Goal: Task Accomplishment & Management: Use online tool/utility

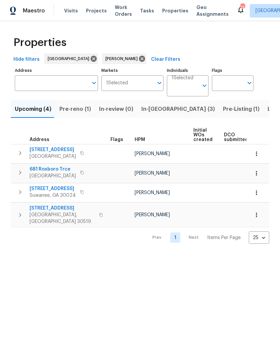
click at [223, 110] on span "Pre-Listing (1)" at bounding box center [241, 108] width 37 height 9
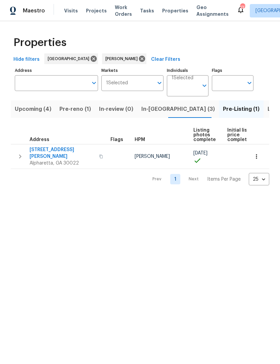
click at [62, 160] on span "Alpharetta, GA 30022" at bounding box center [62, 163] width 65 height 7
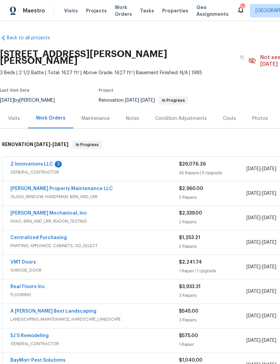
click at [36, 162] on link "Z Innovations LLC" at bounding box center [31, 164] width 43 height 5
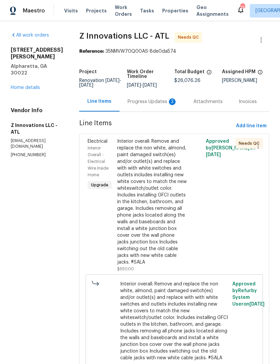
click at [161, 191] on div "Interior overall: Remove and replace the non white, almond, paint damaged switc…" at bounding box center [152, 202] width 70 height 128
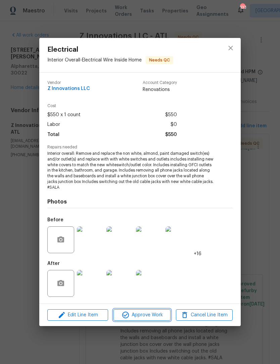
click at [151, 317] on span "Approve Work" at bounding box center [141, 315] width 53 height 8
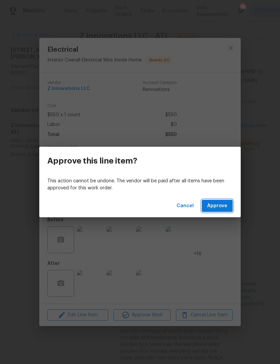
click at [216, 203] on span "Approve" at bounding box center [217, 206] width 20 height 8
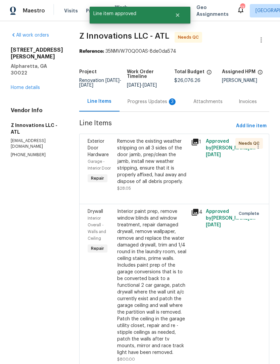
click at [170, 171] on div "Remove the existing weather stripping on all 3 sides of the door jamb, prep/cle…" at bounding box center [152, 161] width 70 height 47
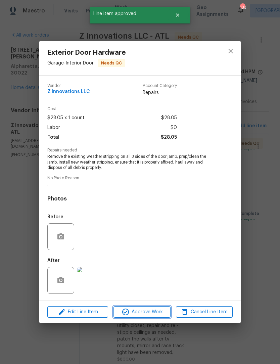
click at [158, 317] on button "Approve Work" at bounding box center [141, 312] width 57 height 12
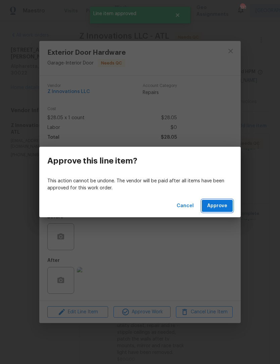
click at [225, 204] on span "Approve" at bounding box center [217, 206] width 20 height 8
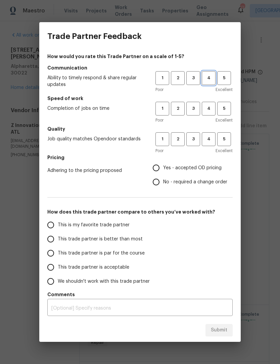
click at [213, 81] on span "4" at bounding box center [208, 78] width 12 height 8
click at [198, 110] on span "3" at bounding box center [193, 109] width 12 height 8
click at [196, 141] on span "3" at bounding box center [193, 139] width 12 height 8
click at [160, 180] on input "No - required a change order" at bounding box center [156, 182] width 14 height 14
radio input "true"
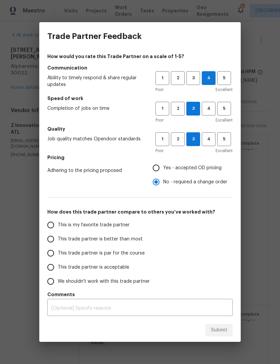
click at [52, 227] on input "This is my favorite trade partner" at bounding box center [51, 225] width 14 height 14
click at [222, 332] on span "Submit" at bounding box center [219, 330] width 16 height 8
radio input "true"
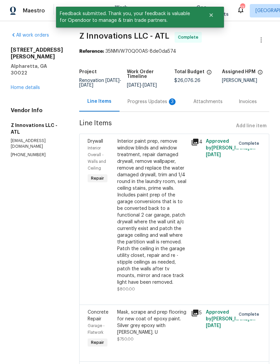
click at [159, 105] on div "Progress Updates 3" at bounding box center [153, 101] width 50 height 7
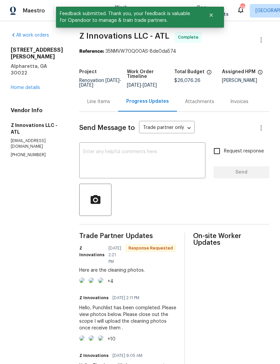
click at [141, 157] on textarea at bounding box center [142, 160] width 118 height 23
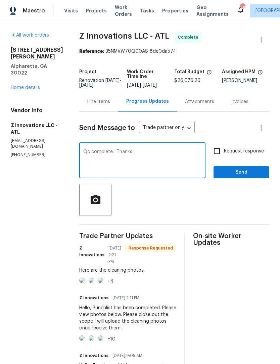
type textarea "Qc complete. Thanks"
click at [264, 177] on button "Send" at bounding box center [241, 172] width 56 height 12
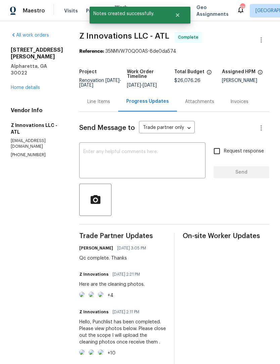
click at [85, 297] on img at bounding box center [81, 294] width 5 height 5
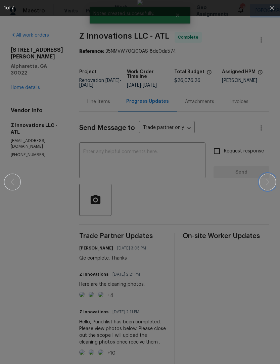
click at [267, 181] on icon "button" at bounding box center [267, 182] width 8 height 8
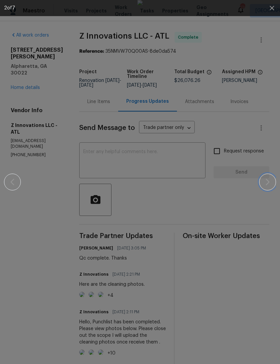
click at [269, 183] on icon "button" at bounding box center [267, 182] width 8 height 8
click at [270, 184] on icon "button" at bounding box center [267, 182] width 8 height 8
click at [269, 184] on icon "button" at bounding box center [267, 182] width 8 height 8
click at [267, 185] on icon "button" at bounding box center [267, 182] width 8 height 8
click at [269, 183] on icon "button" at bounding box center [267, 182] width 8 height 8
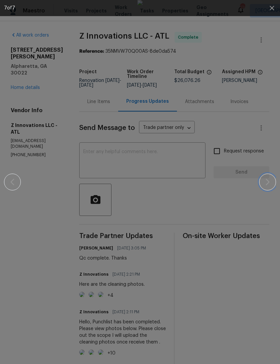
click at [268, 183] on icon "button" at bounding box center [267, 182] width 4 height 7
click at [269, 184] on icon "button" at bounding box center [267, 182] width 8 height 8
click at [266, 185] on icon "button" at bounding box center [267, 182] width 4 height 7
click at [266, 185] on icon "button" at bounding box center [267, 182] width 8 height 8
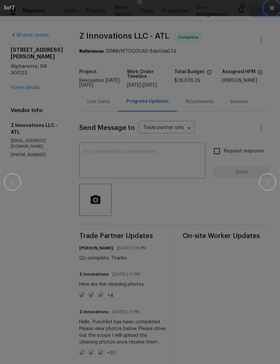
click at [272, 2] on button "button" at bounding box center [272, 8] width 16 height 16
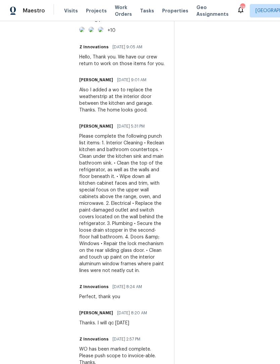
scroll to position [311, 0]
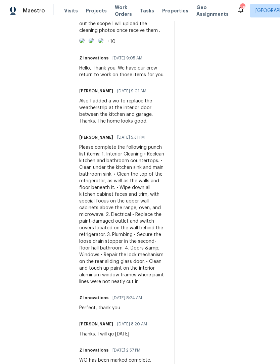
click at [85, 43] on img at bounding box center [81, 40] width 5 height 5
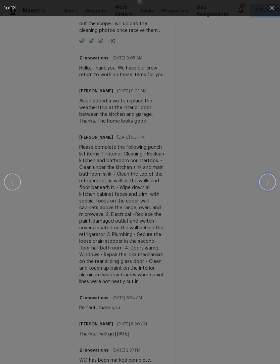
click at [266, 188] on button "button" at bounding box center [267, 181] width 17 height 17
click at [265, 189] on button "button" at bounding box center [267, 181] width 17 height 17
click at [263, 190] on div at bounding box center [140, 182] width 272 height 364
click at [259, 192] on div at bounding box center [140, 182] width 272 height 364
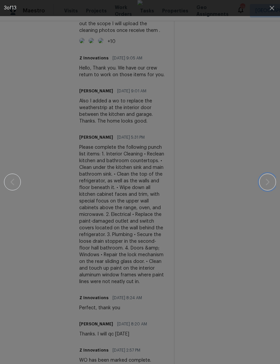
click at [269, 184] on icon "button" at bounding box center [267, 182] width 8 height 8
click at [271, 184] on icon "button" at bounding box center [267, 182] width 8 height 8
click at [264, 188] on button "button" at bounding box center [267, 181] width 17 height 17
click at [263, 188] on button "button" at bounding box center [267, 181] width 17 height 17
click at [263, 189] on button "button" at bounding box center [267, 181] width 17 height 17
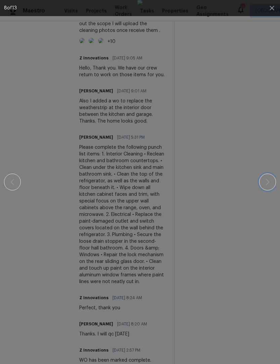
click at [264, 189] on button "button" at bounding box center [267, 181] width 17 height 17
click at [264, 190] on button "button" at bounding box center [267, 181] width 17 height 17
click at [262, 191] on div at bounding box center [140, 182] width 272 height 364
click at [272, 8] on icon "button" at bounding box center [271, 8] width 4 height 4
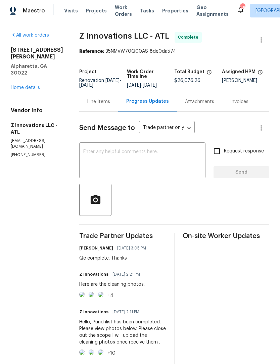
scroll to position [0, 0]
click at [115, 14] on span "Work Orders" at bounding box center [123, 10] width 17 height 13
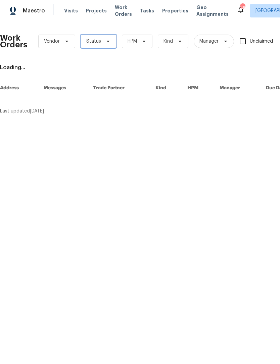
click at [107, 42] on icon at bounding box center [108, 42] width 3 height 2
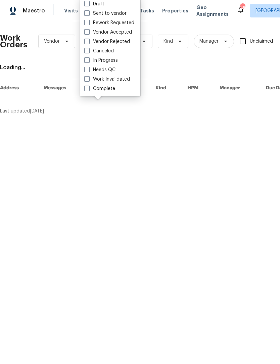
click at [91, 69] on label "Needs QC" at bounding box center [99, 69] width 31 height 7
click at [89, 69] on input "Needs QC" at bounding box center [86, 68] width 4 height 4
checkbox input "true"
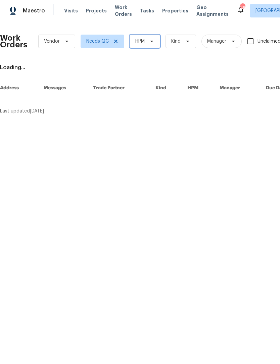
click at [153, 41] on icon at bounding box center [151, 42] width 3 height 2
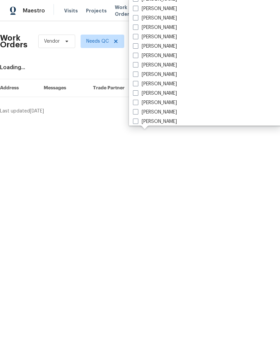
scroll to position [452, 0]
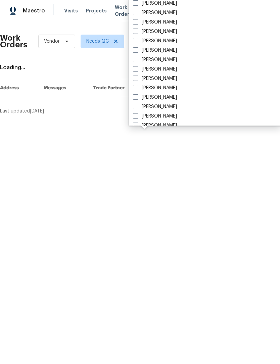
click at [138, 43] on label "[PERSON_NAME]" at bounding box center [155, 41] width 44 height 7
click at [137, 42] on input "[PERSON_NAME]" at bounding box center [135, 40] width 4 height 4
checkbox input "true"
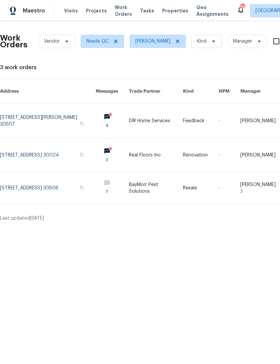
click at [54, 145] on link at bounding box center [48, 155] width 96 height 34
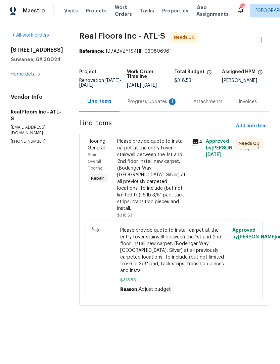
click at [161, 101] on div "Progress Updates 1" at bounding box center [153, 101] width 50 height 7
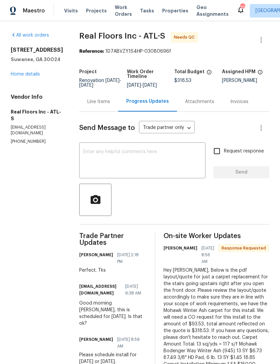
click at [105, 102] on div "Line Items" at bounding box center [98, 101] width 23 height 7
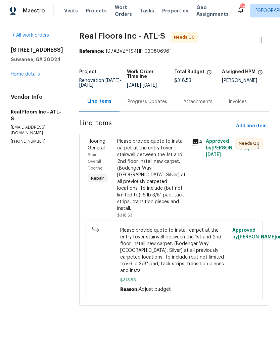
click at [173, 172] on div "Please provide quote to install carpet at the entry foyer stairwell between the…" at bounding box center [152, 175] width 70 height 74
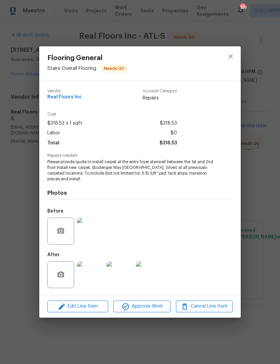
click at [86, 279] on img at bounding box center [90, 274] width 27 height 27
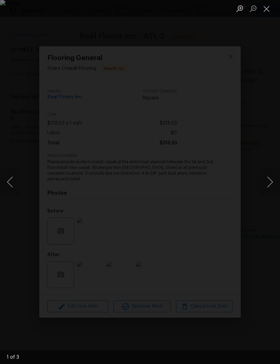
click at [271, 186] on button "Next image" at bounding box center [270, 181] width 20 height 27
click at [275, 177] on button "Next image" at bounding box center [270, 181] width 20 height 27
click at [271, 12] on button "Close lightbox" at bounding box center [266, 9] width 13 height 12
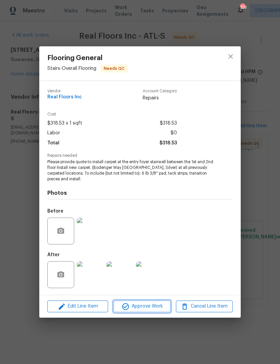
click at [153, 312] on button "Approve Work" at bounding box center [141, 306] width 57 height 12
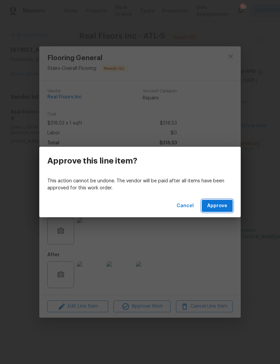
click at [217, 208] on span "Approve" at bounding box center [217, 206] width 20 height 8
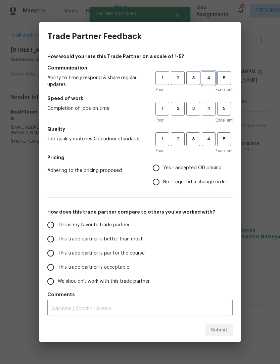
click at [209, 83] on button "4" at bounding box center [209, 78] width 14 height 14
click at [209, 112] on span "4" at bounding box center [208, 109] width 12 height 8
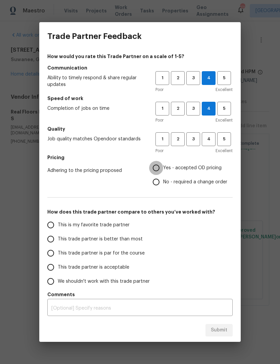
click at [158, 165] on input "Yes - accepted OD pricing" at bounding box center [156, 168] width 14 height 14
radio input "true"
click at [54, 231] on input "This is my favorite trade partner" at bounding box center [51, 225] width 14 height 14
click at [208, 139] on span "4" at bounding box center [208, 139] width 12 height 8
radio input "true"
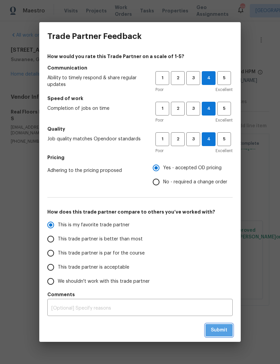
click at [222, 329] on span "Submit" at bounding box center [219, 330] width 16 height 8
radio input "false"
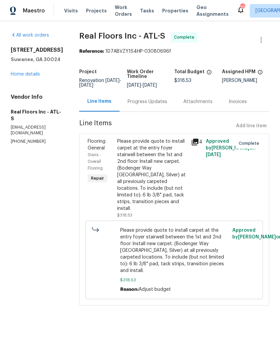
click at [120, 13] on span "Work Orders" at bounding box center [123, 10] width 17 height 13
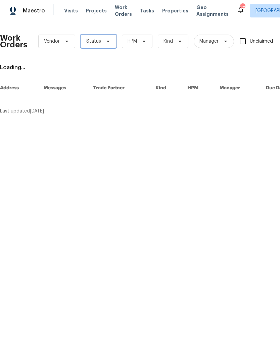
click at [110, 43] on span "Status" at bounding box center [99, 41] width 36 height 13
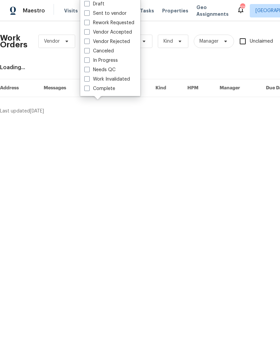
click at [87, 70] on span at bounding box center [86, 69] width 5 height 5
click at [87, 70] on input "Needs QC" at bounding box center [86, 68] width 4 height 4
checkbox input "true"
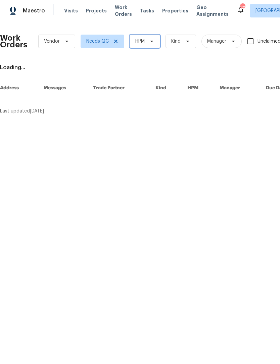
click at [155, 43] on span "HPM" at bounding box center [145, 41] width 31 height 13
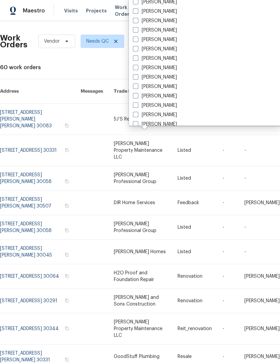
scroll to position [443, 0]
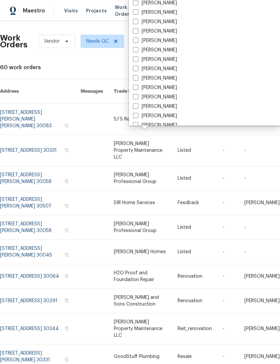
click at [137, 50] on span at bounding box center [135, 49] width 5 height 5
click at [137, 50] on input "[PERSON_NAME]" at bounding box center [135, 49] width 4 height 4
checkbox input "true"
